Goal: Task Accomplishment & Management: Use online tool/utility

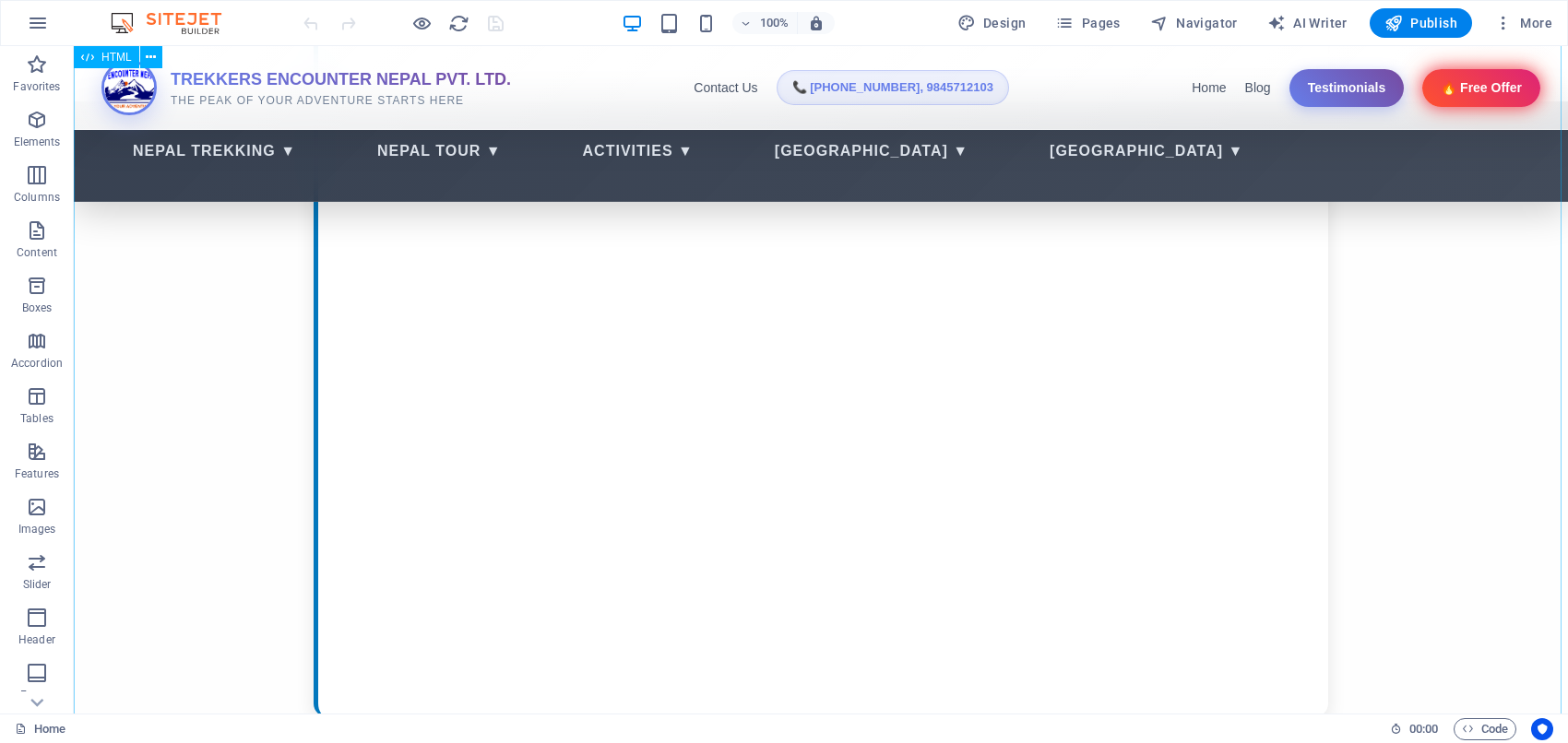
scroll to position [960, 0]
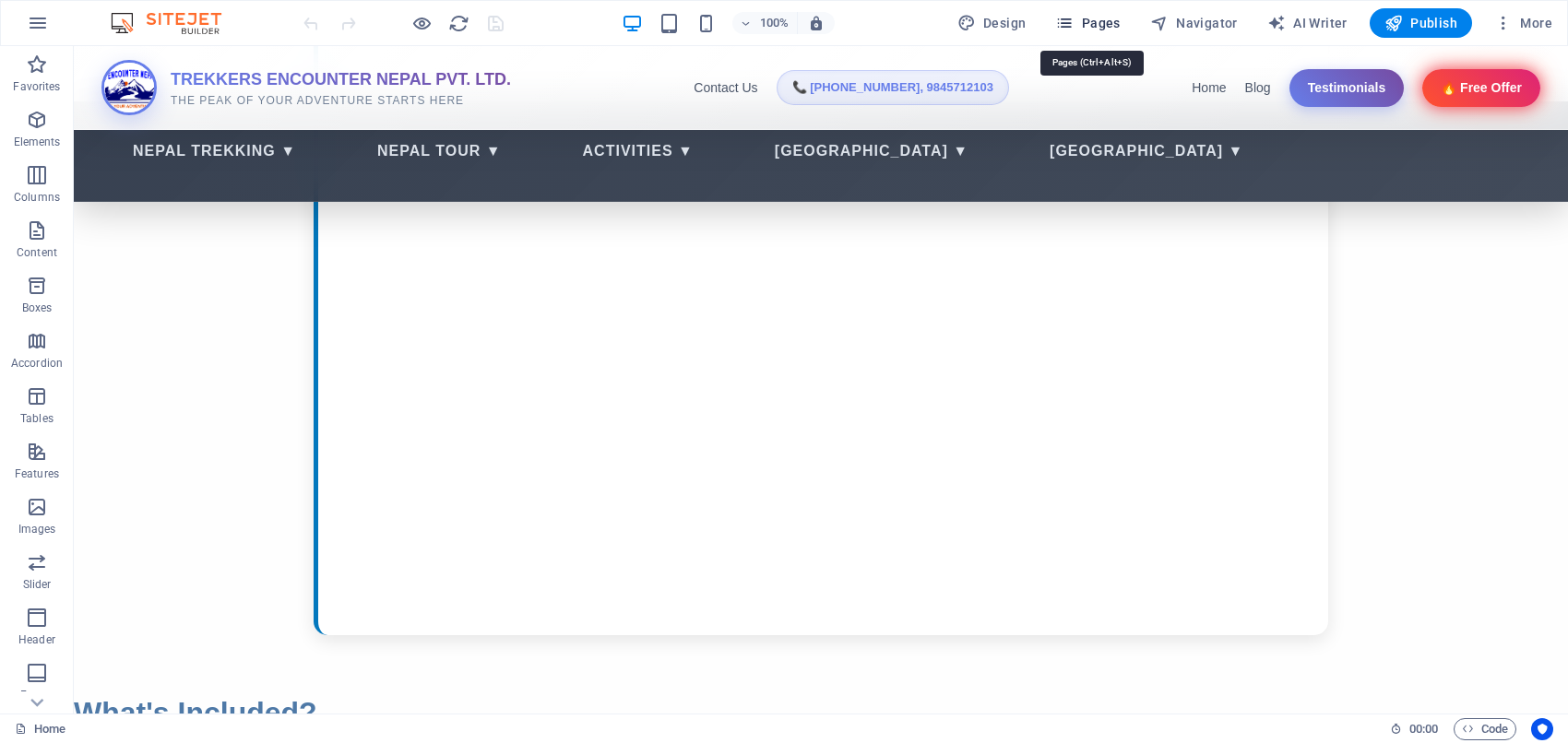
click at [1073, 20] on icon "button" at bounding box center [1064, 22] width 18 height 18
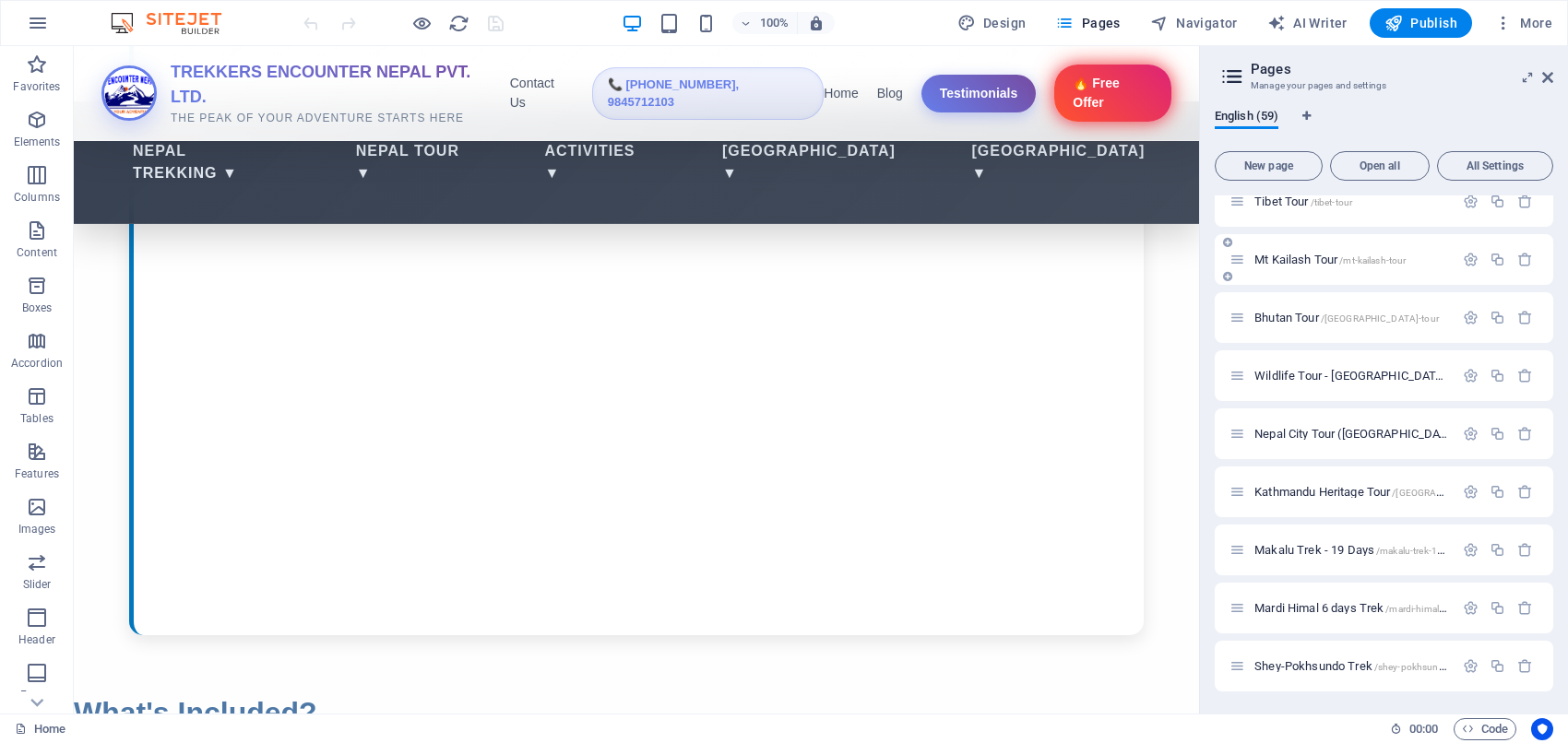
scroll to position [844, 0]
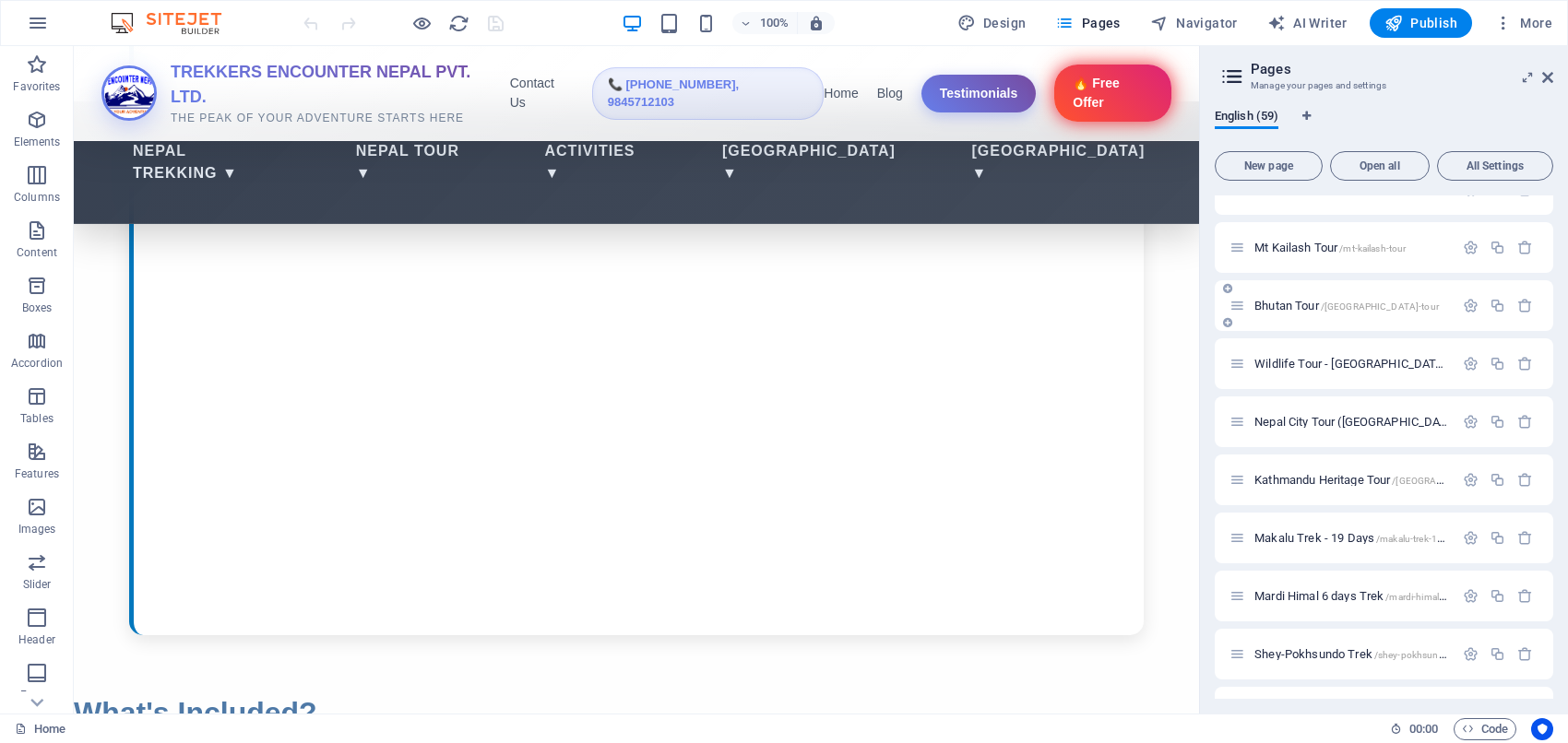
click at [1280, 300] on span "Bhutan Tour /[GEOGRAPHIC_DATA]-tour" at bounding box center [1346, 305] width 185 height 13
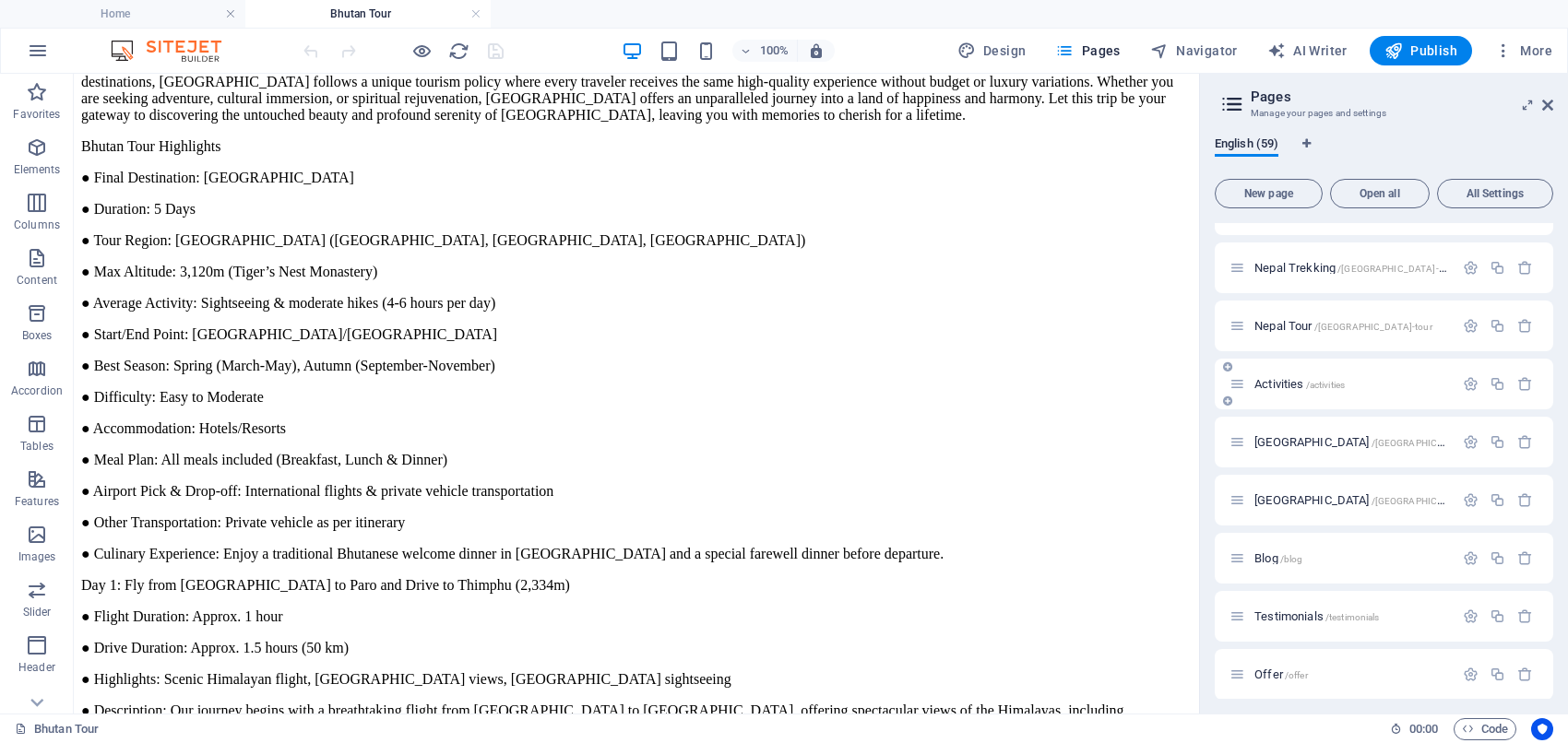
scroll to position [0, 0]
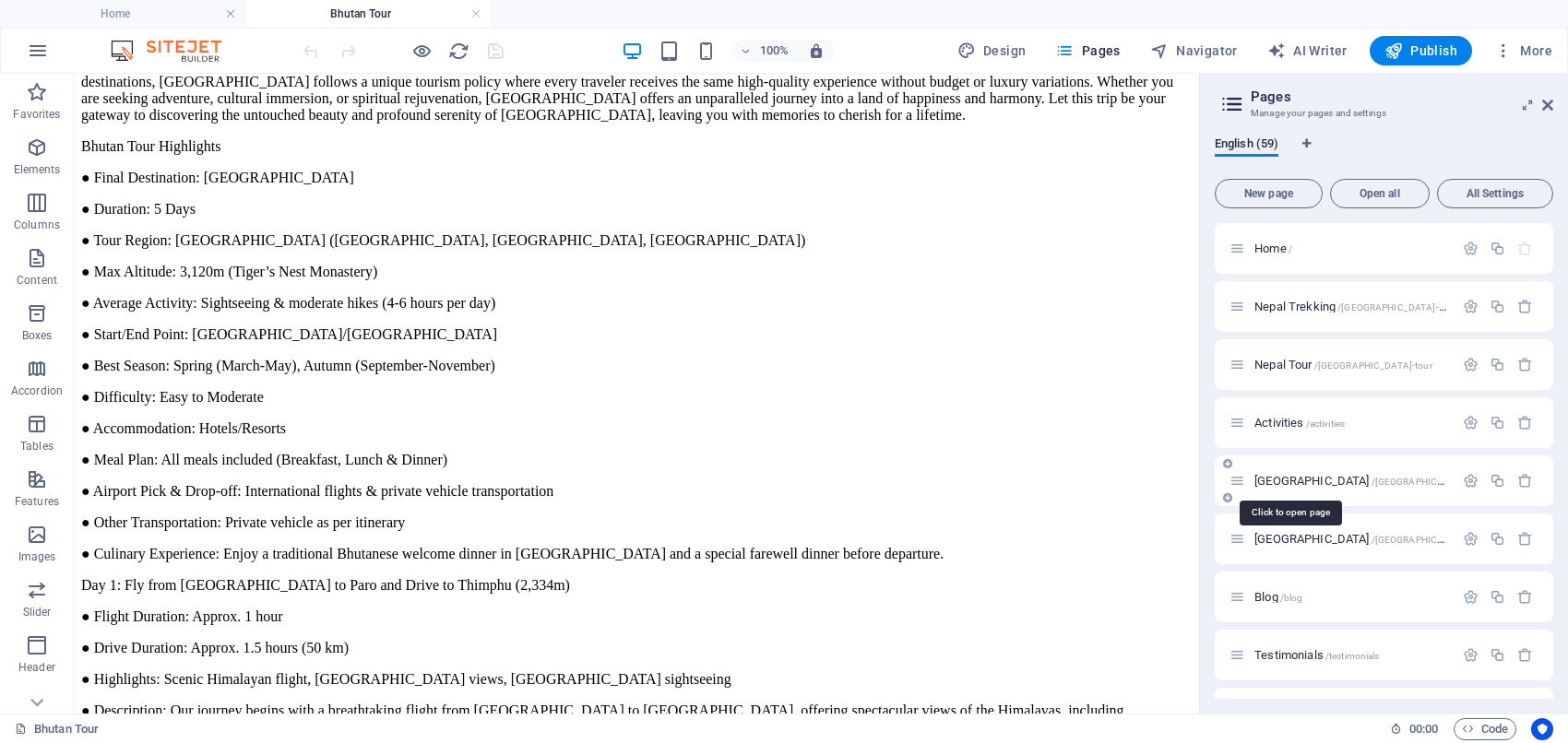
click at [1275, 477] on span "[GEOGRAPHIC_DATA] /[GEOGRAPHIC_DATA]" at bounding box center [1361, 481] width 215 height 13
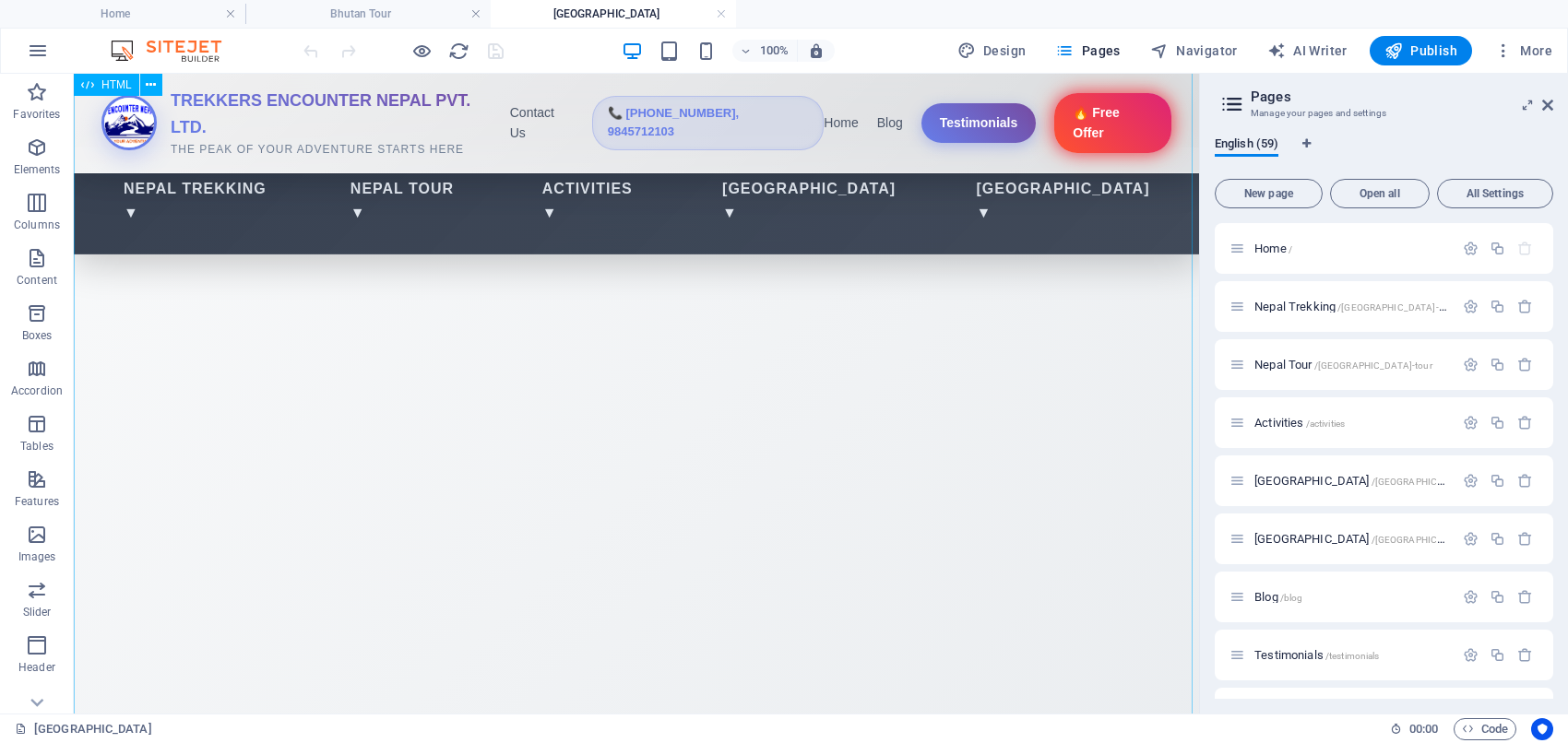
scroll to position [653, 0]
click at [1261, 474] on span "[GEOGRAPHIC_DATA] /[GEOGRAPHIC_DATA]" at bounding box center [1361, 481] width 215 height 13
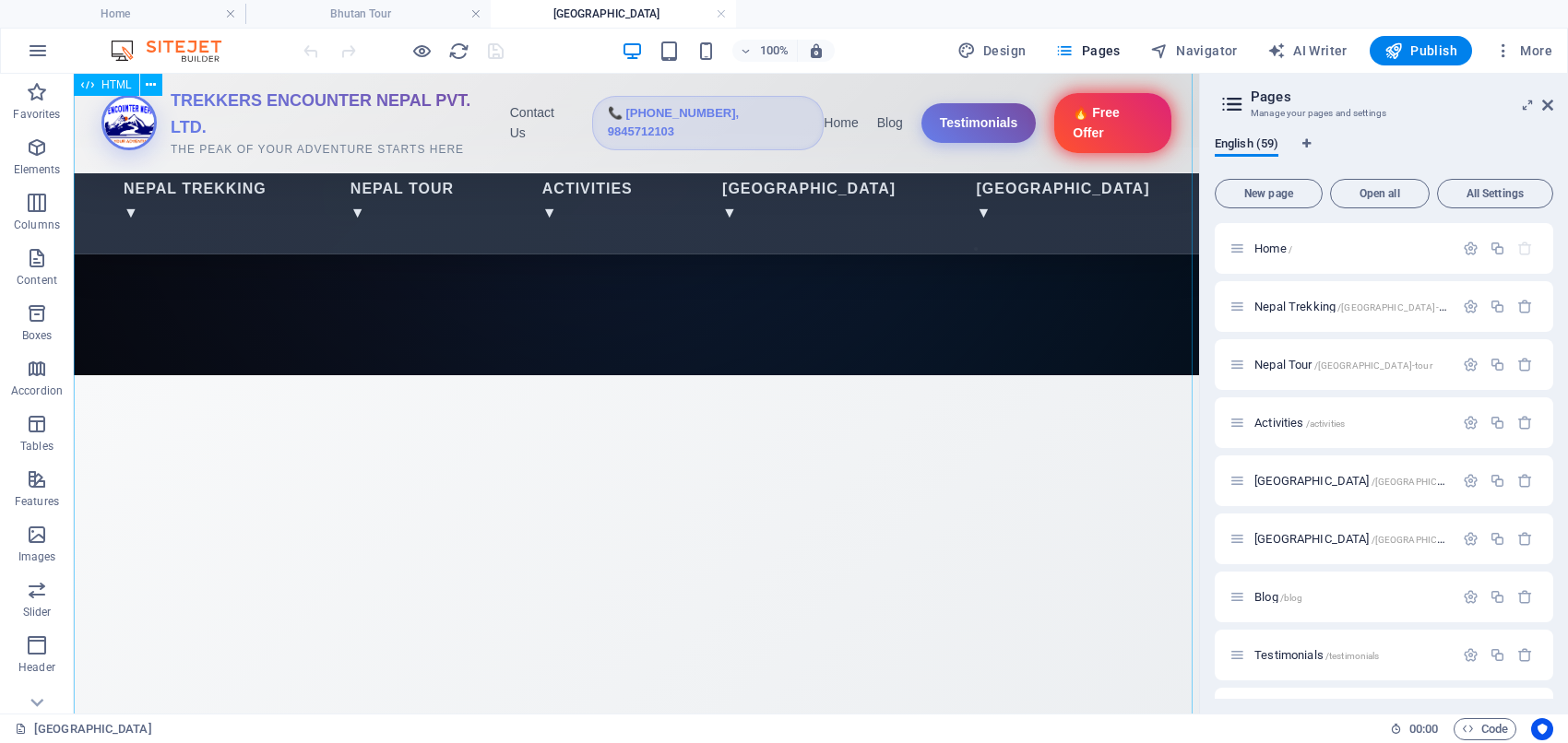
scroll to position [431, 0]
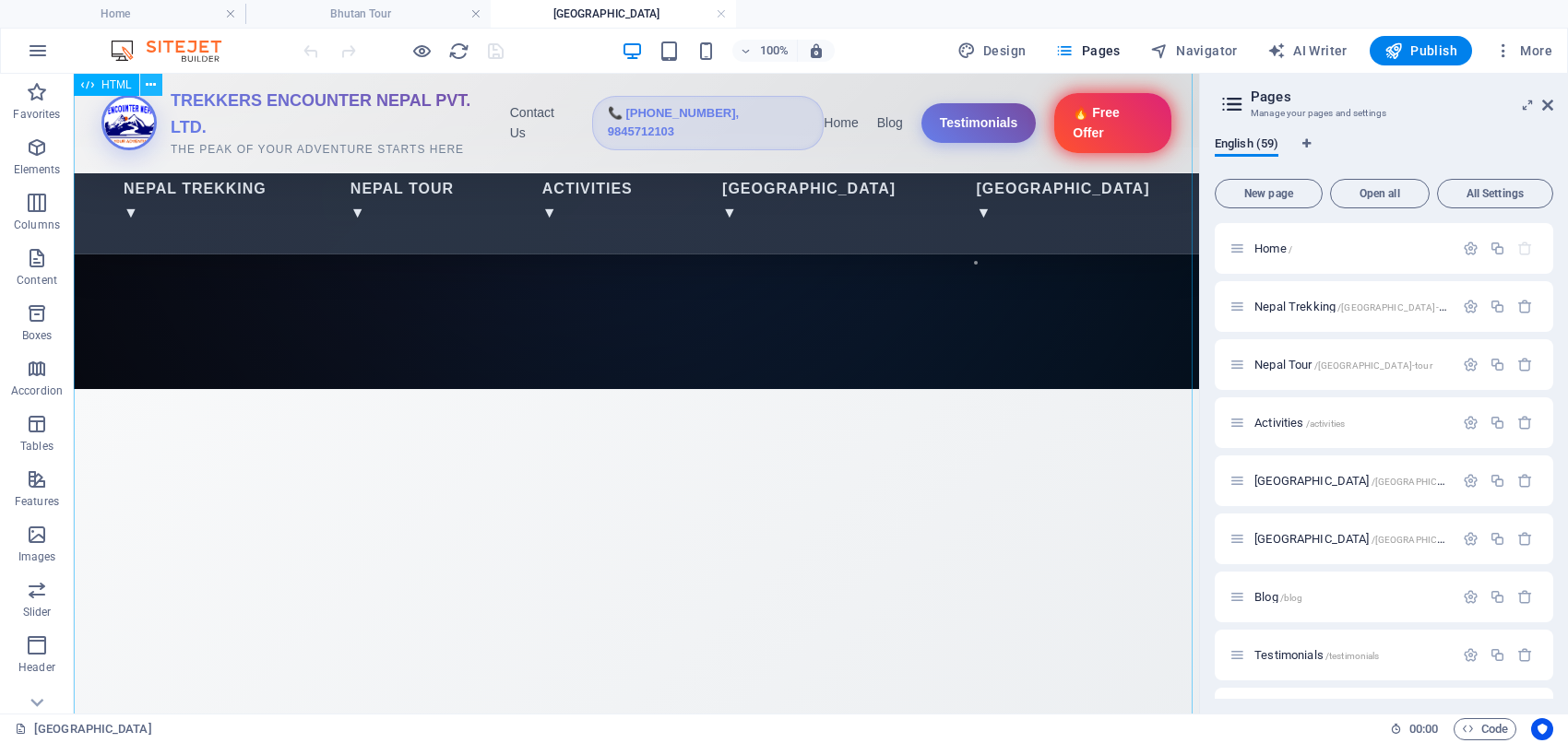
click at [152, 83] on icon at bounding box center [150, 85] width 11 height 19
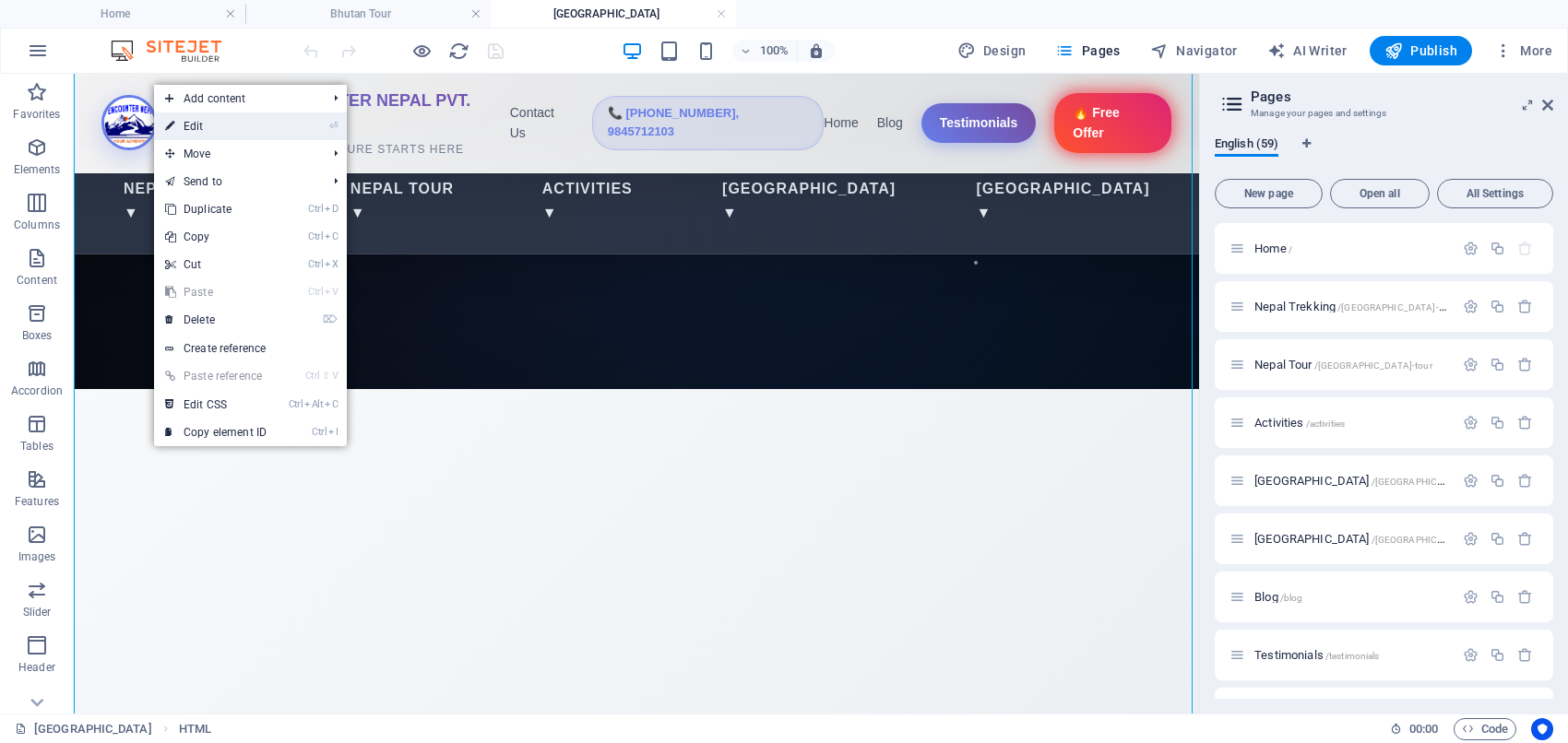
click at [206, 114] on link "⏎ Edit" at bounding box center [215, 126] width 123 height 28
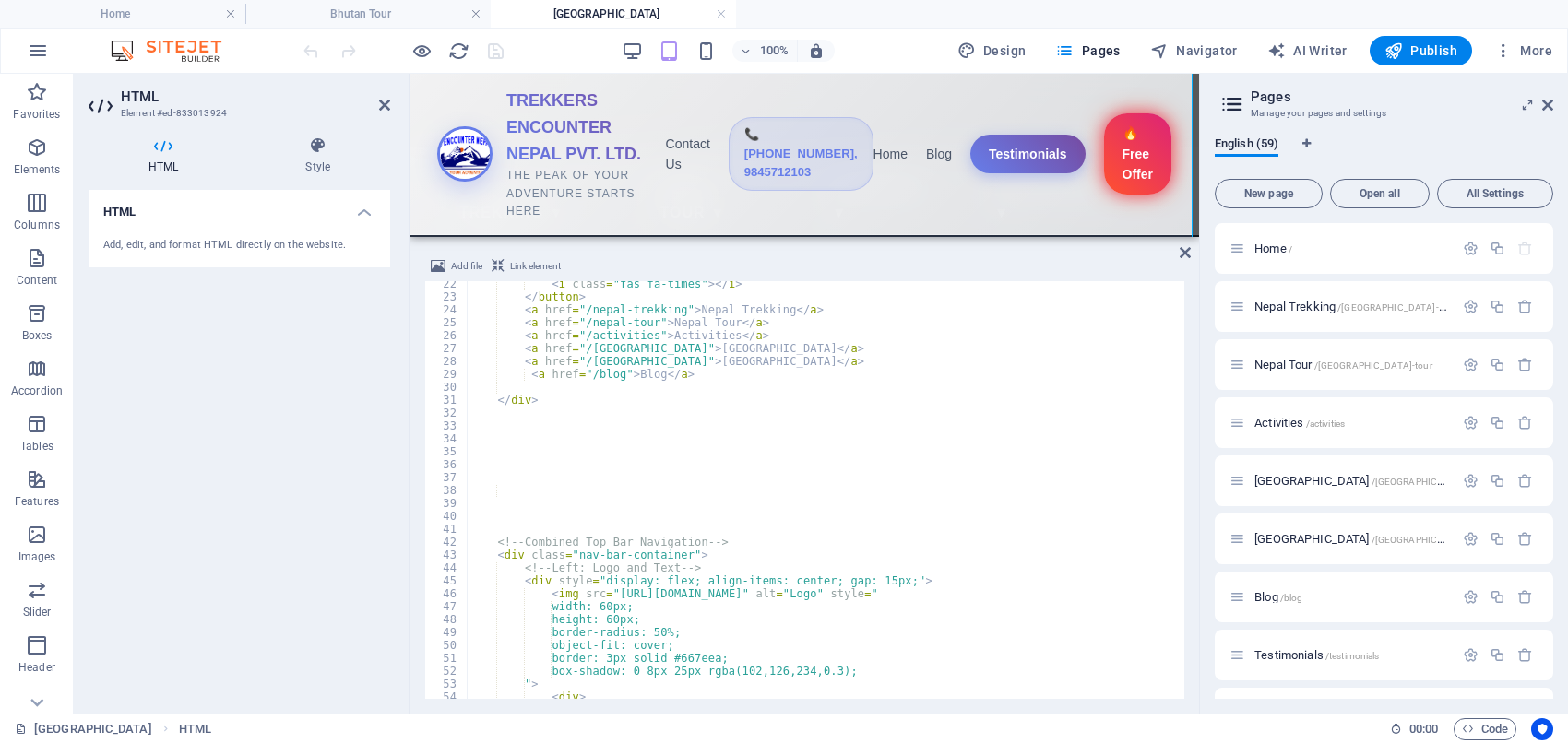
scroll to position [273, 0]
click at [605, 510] on div "< i class = "fas fa-times" > </ i > </ button > < a href = "/nepal-trekking" > …" at bounding box center [986, 497] width 1040 height 440
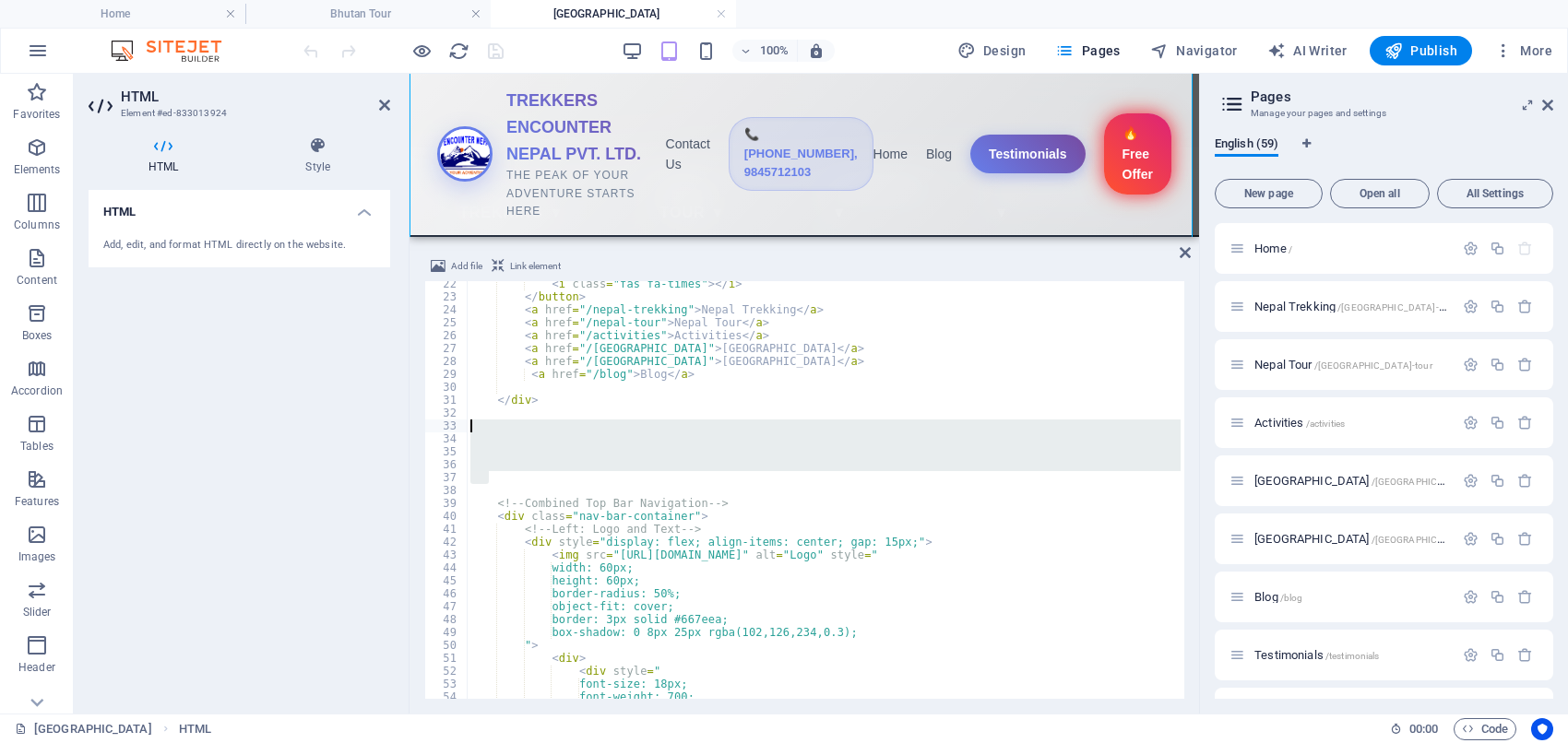
drag, startPoint x: 509, startPoint y: 469, endPoint x: 448, endPoint y: 431, distance: 71.9
click at [448, 431] on div "22 23 24 25 26 27 28 29 30 31 32 33 34 35 36 37 38 39 40 41 42 43 44 45 46 47 4…" at bounding box center [805, 490] width 761 height 418
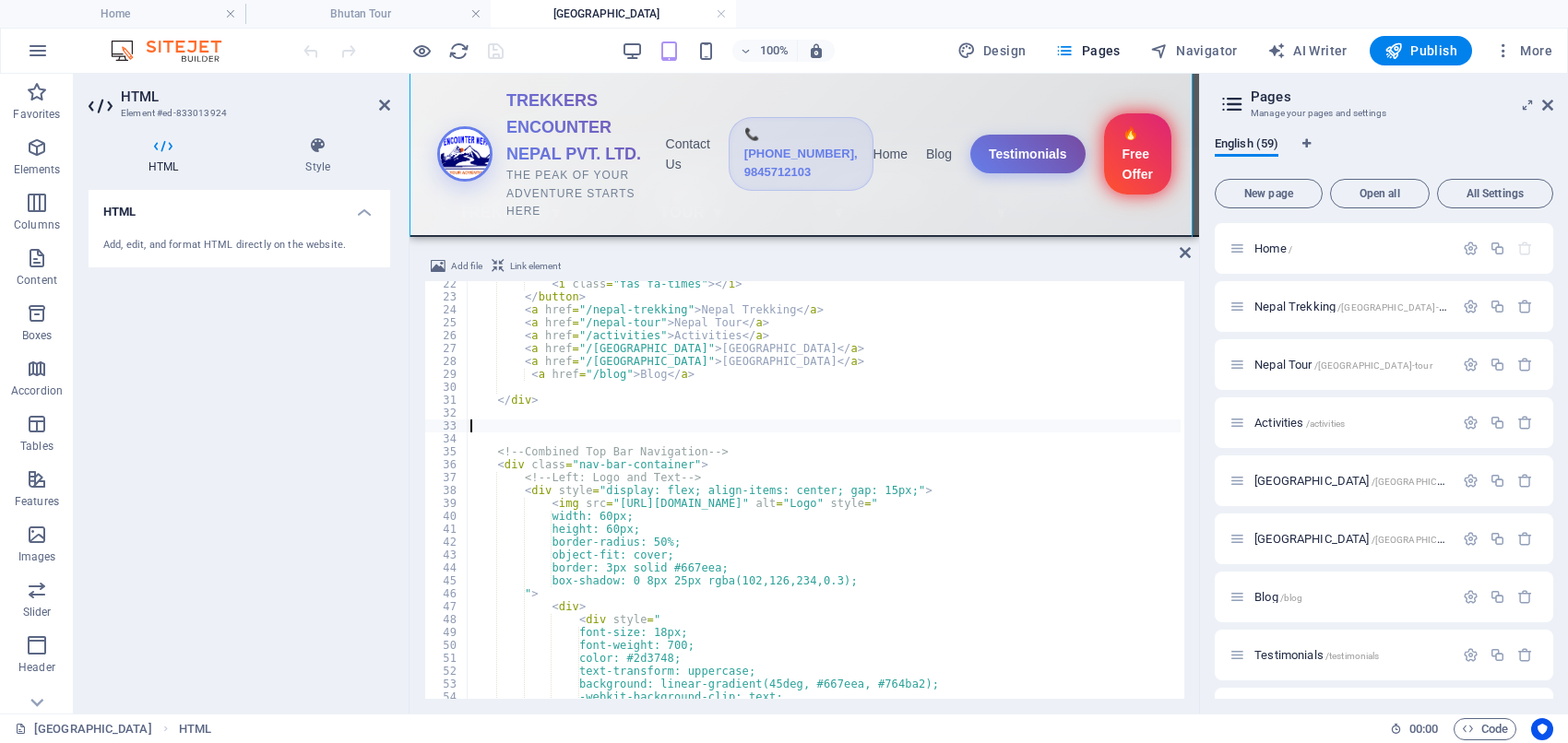
click at [550, 426] on div "< i class = "fas fa-times" > </ i > </ button > < a href = "/nepal-trekking" > …" at bounding box center [986, 497] width 1040 height 440
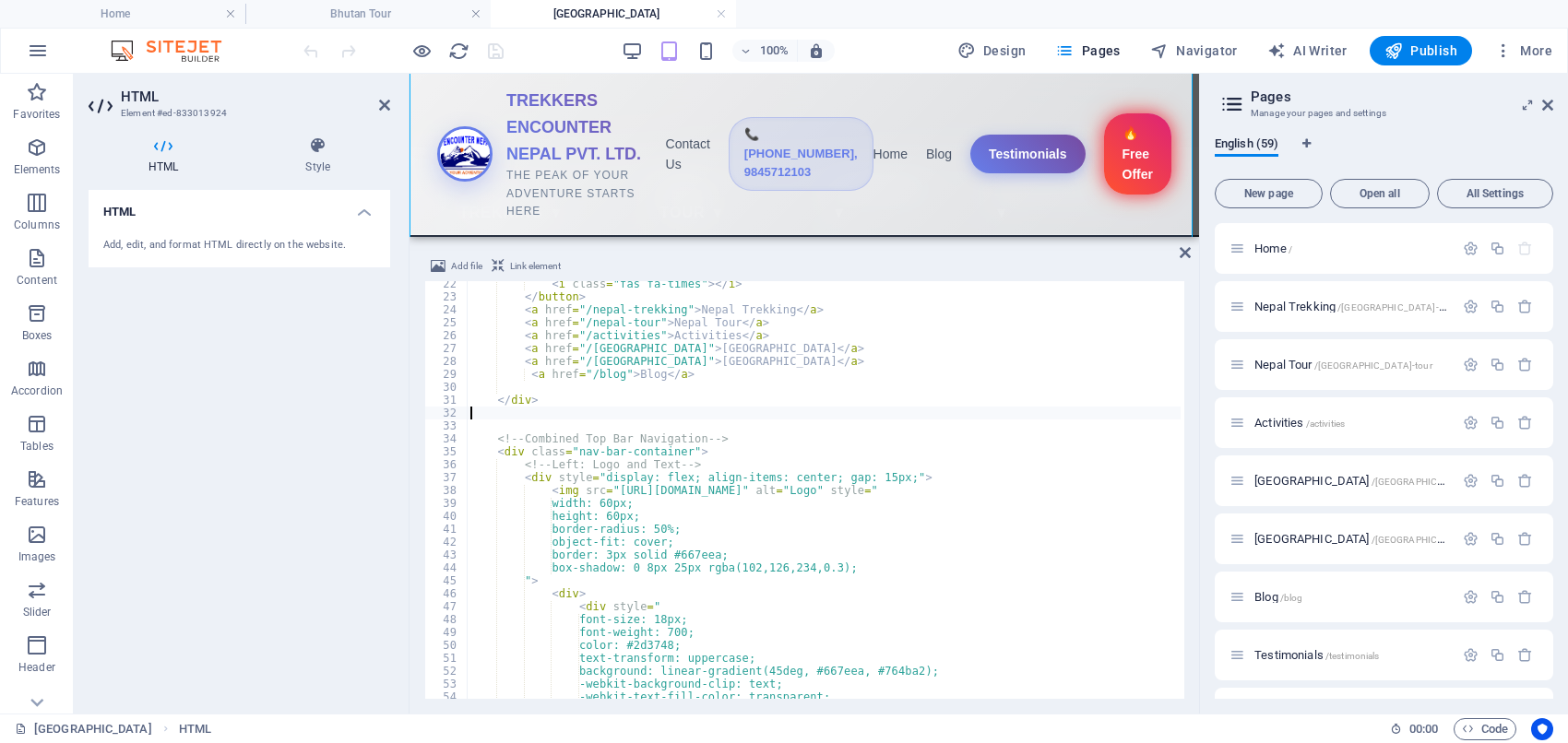
type textarea "</div>"
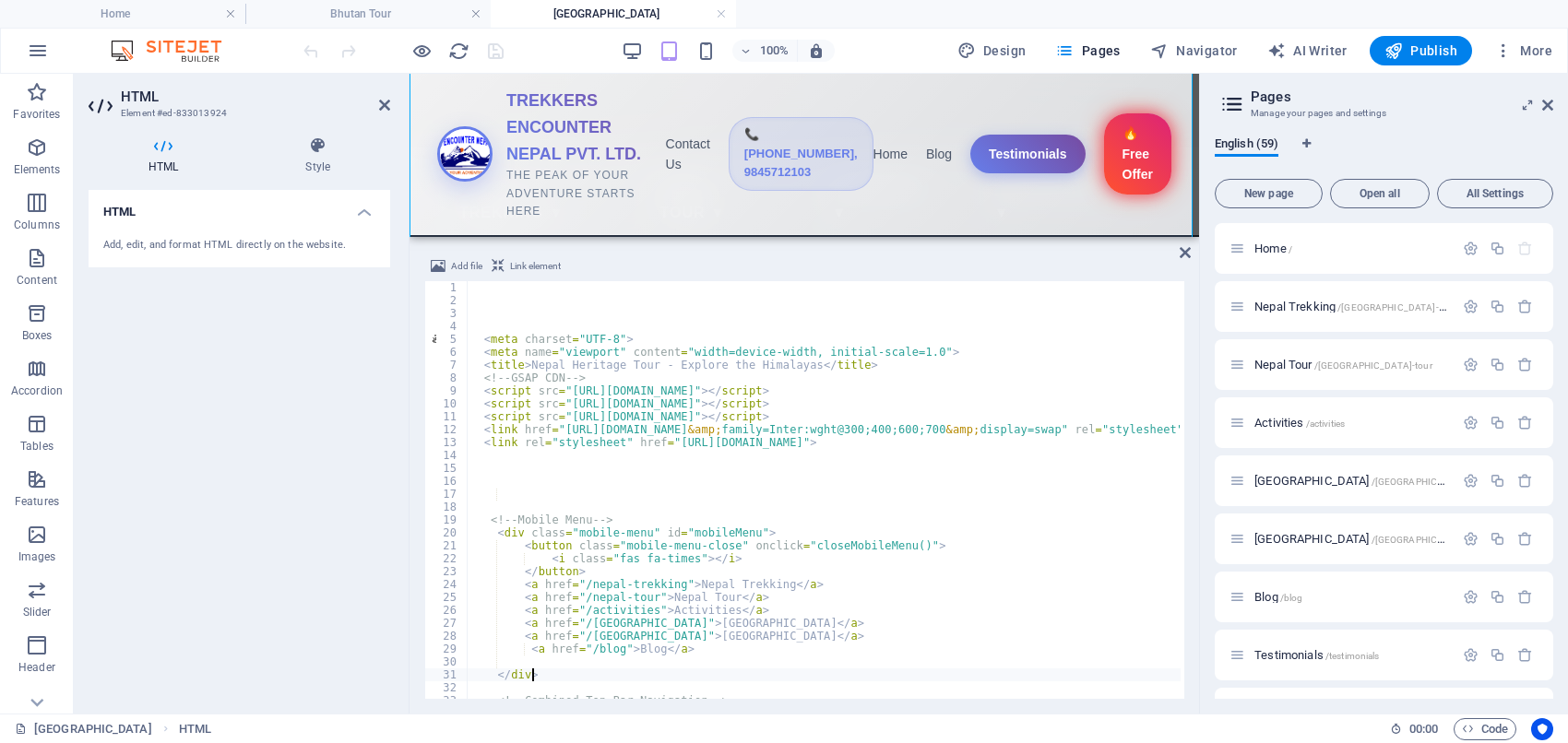
scroll to position [0, 0]
click at [574, 496] on div "< meta charset = "UTF-8" > < meta name = "viewport" content = "width=device-wid…" at bounding box center [986, 501] width 1040 height 440
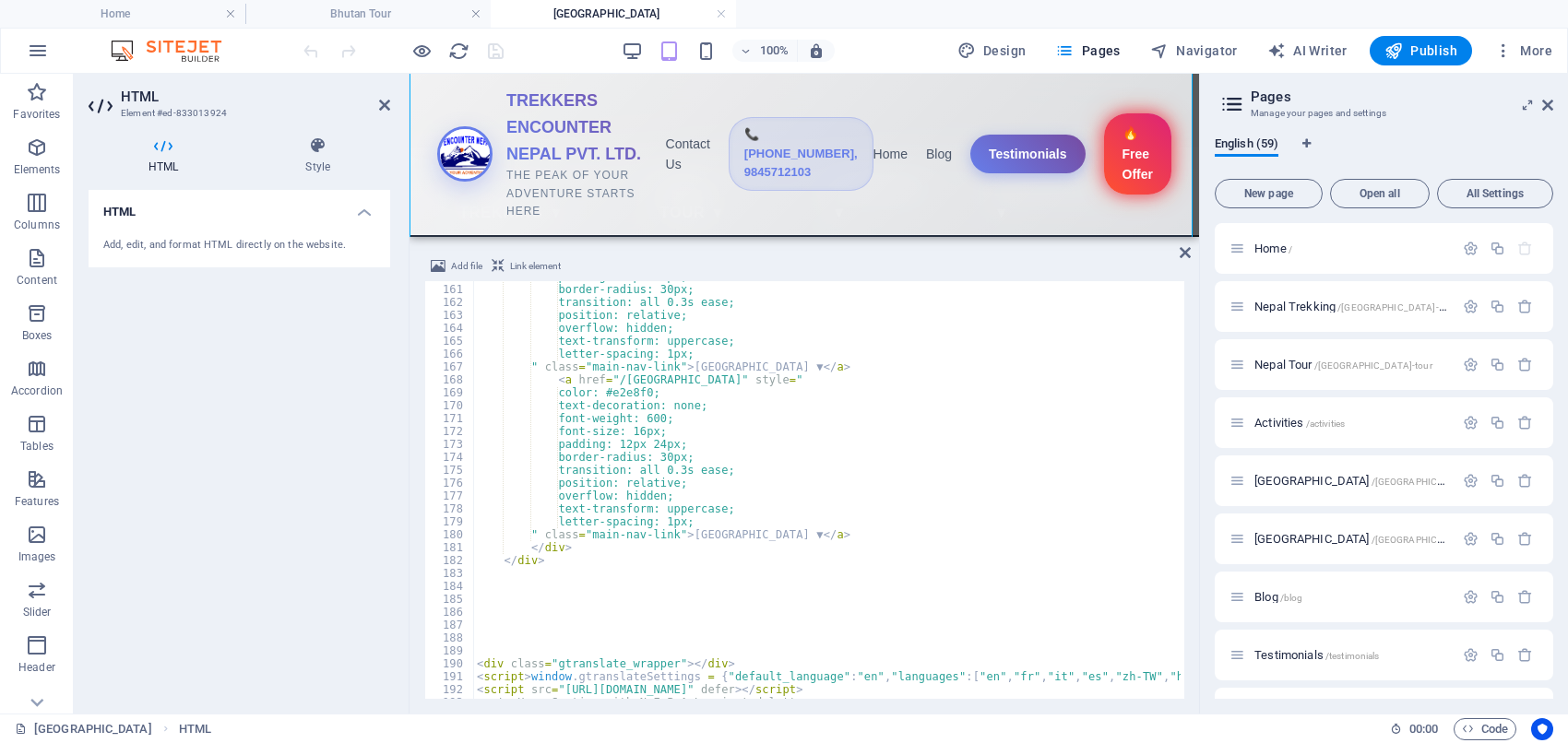
scroll to position [2064, 0]
click at [1422, 48] on span "Publish" at bounding box center [1421, 50] width 73 height 18
